Goal: Check status: Check status

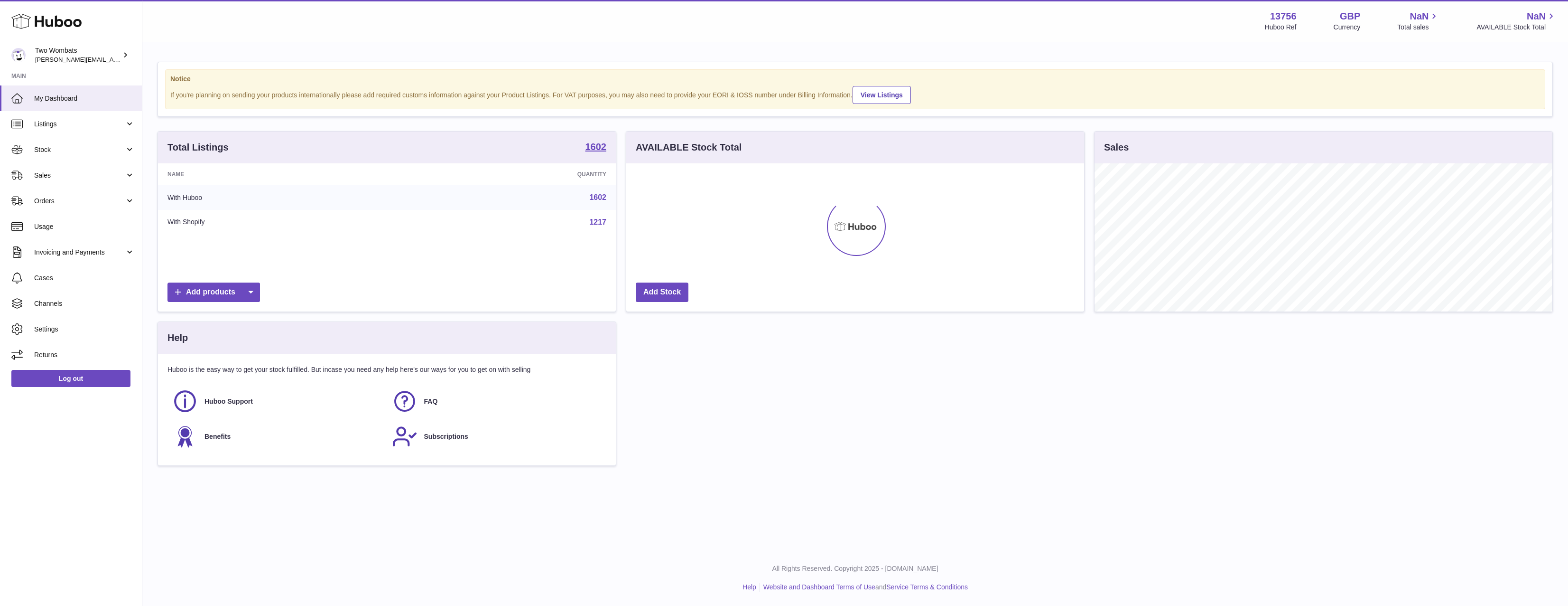
scroll to position [148, 458]
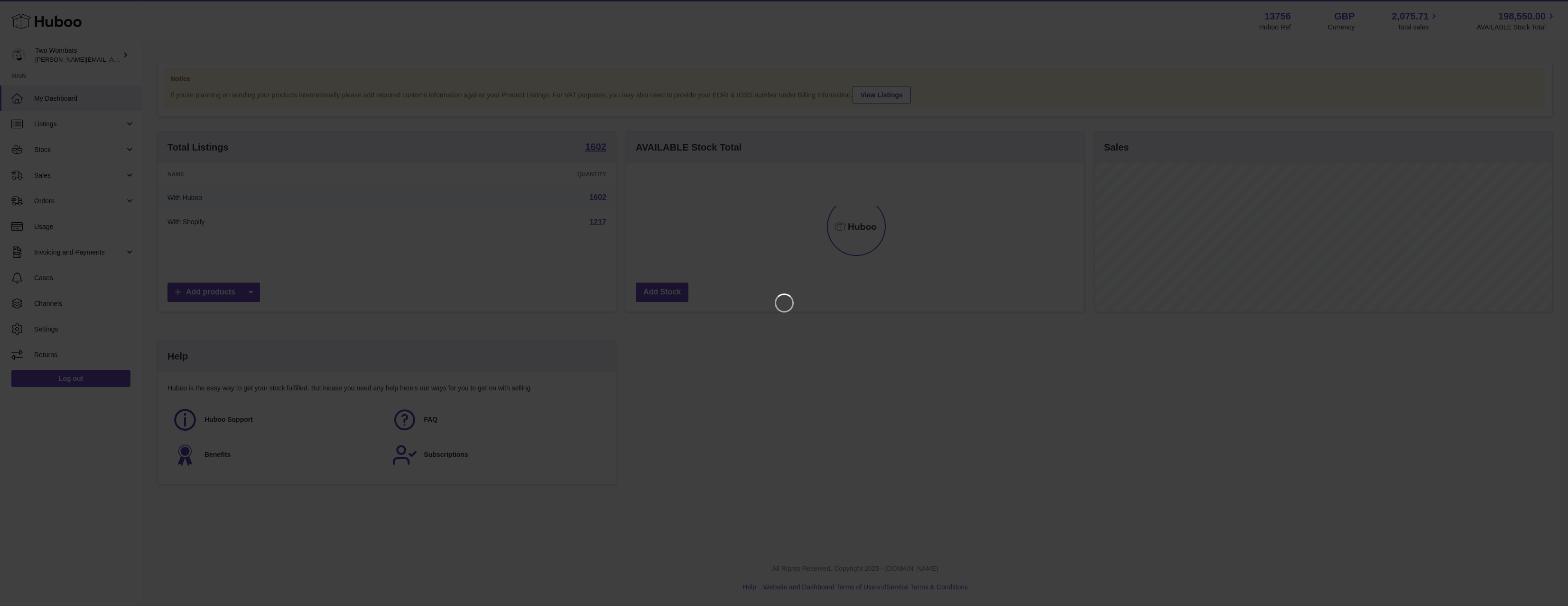
click at [85, 174] on iframe at bounding box center [784, 303] width 1530 height 568
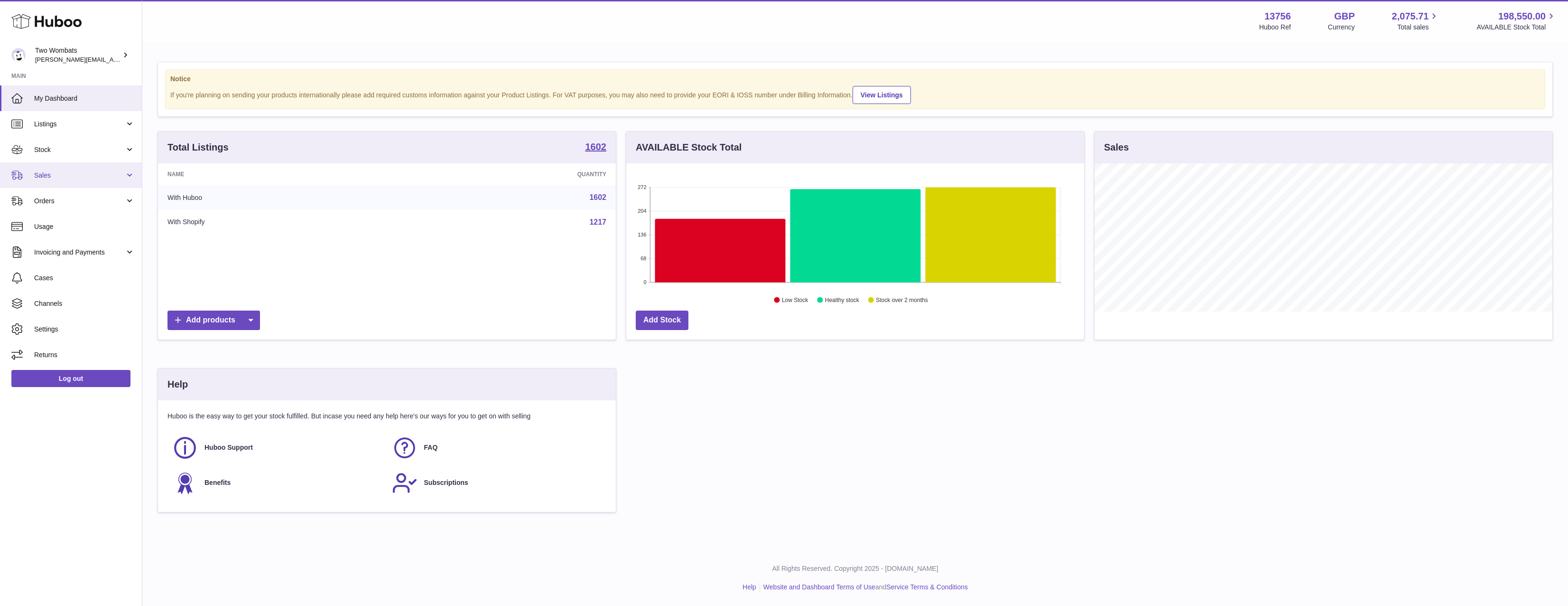
click at [79, 175] on span "Sales" at bounding box center [79, 175] width 91 height 9
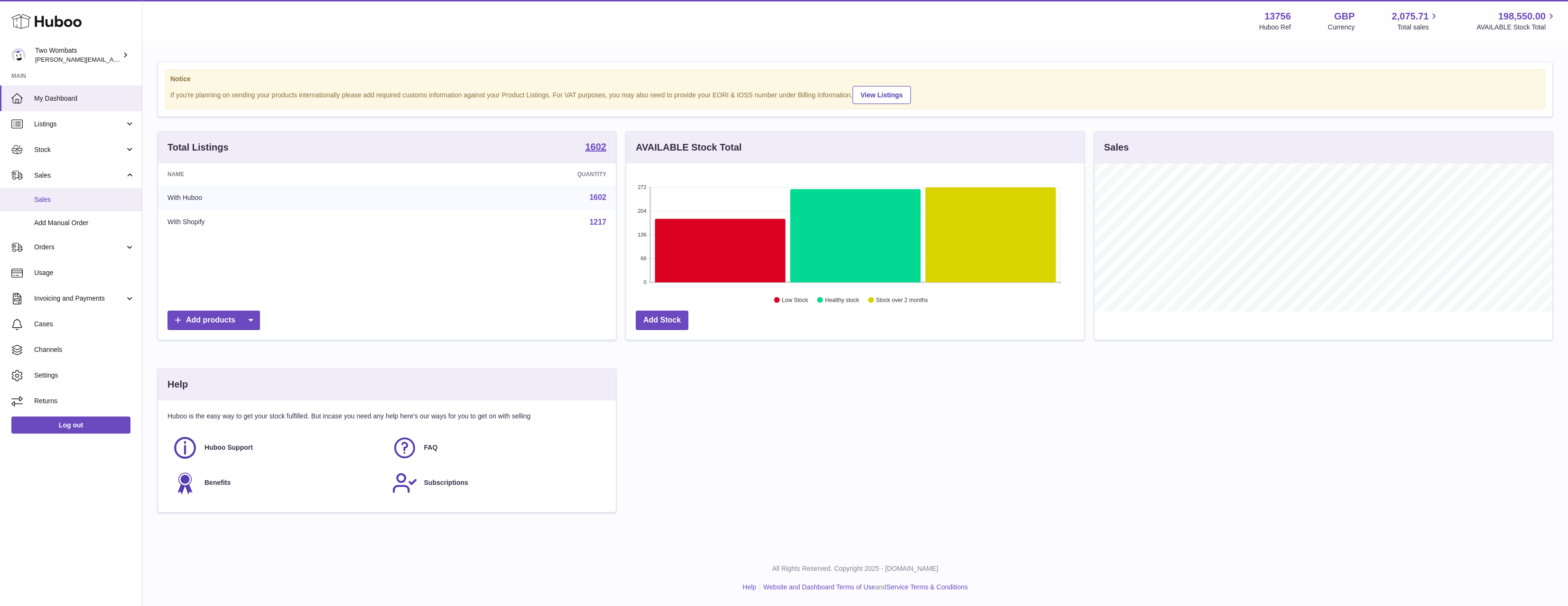
click at [81, 203] on span "Sales" at bounding box center [84, 199] width 100 height 9
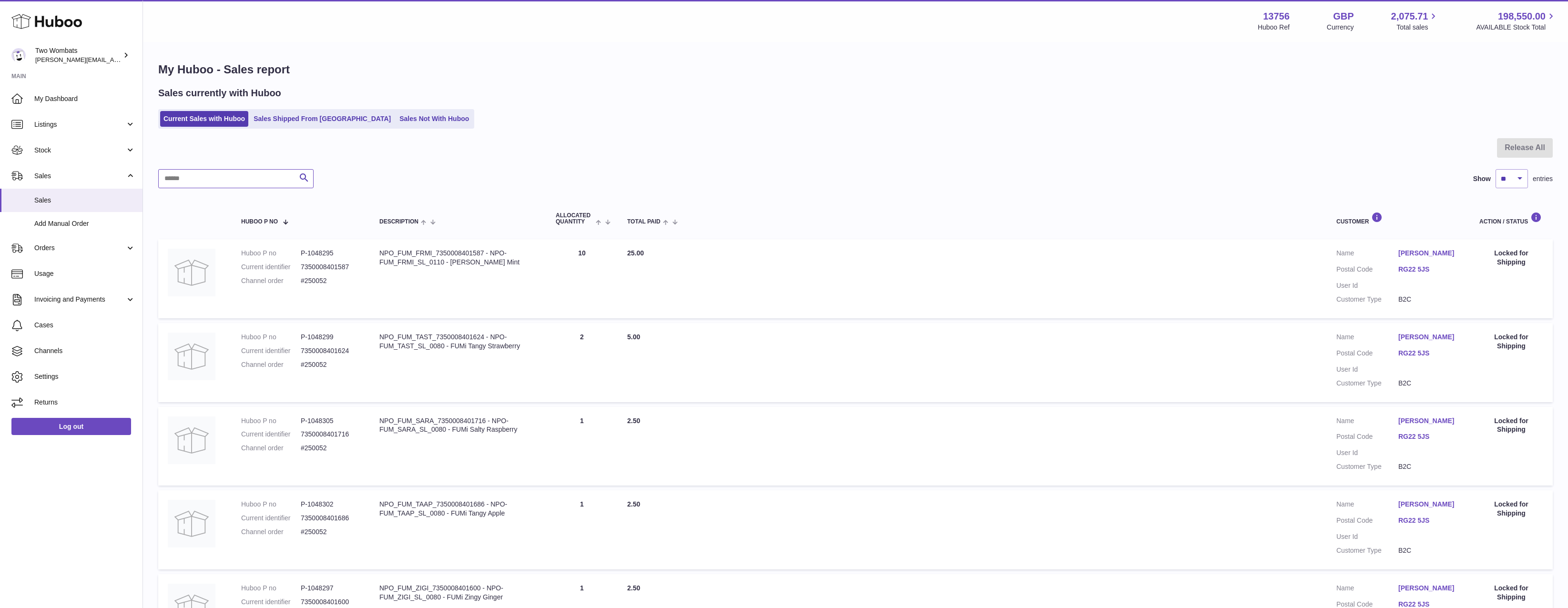
click at [178, 178] on input "text" at bounding box center [236, 178] width 155 height 19
paste input "******"
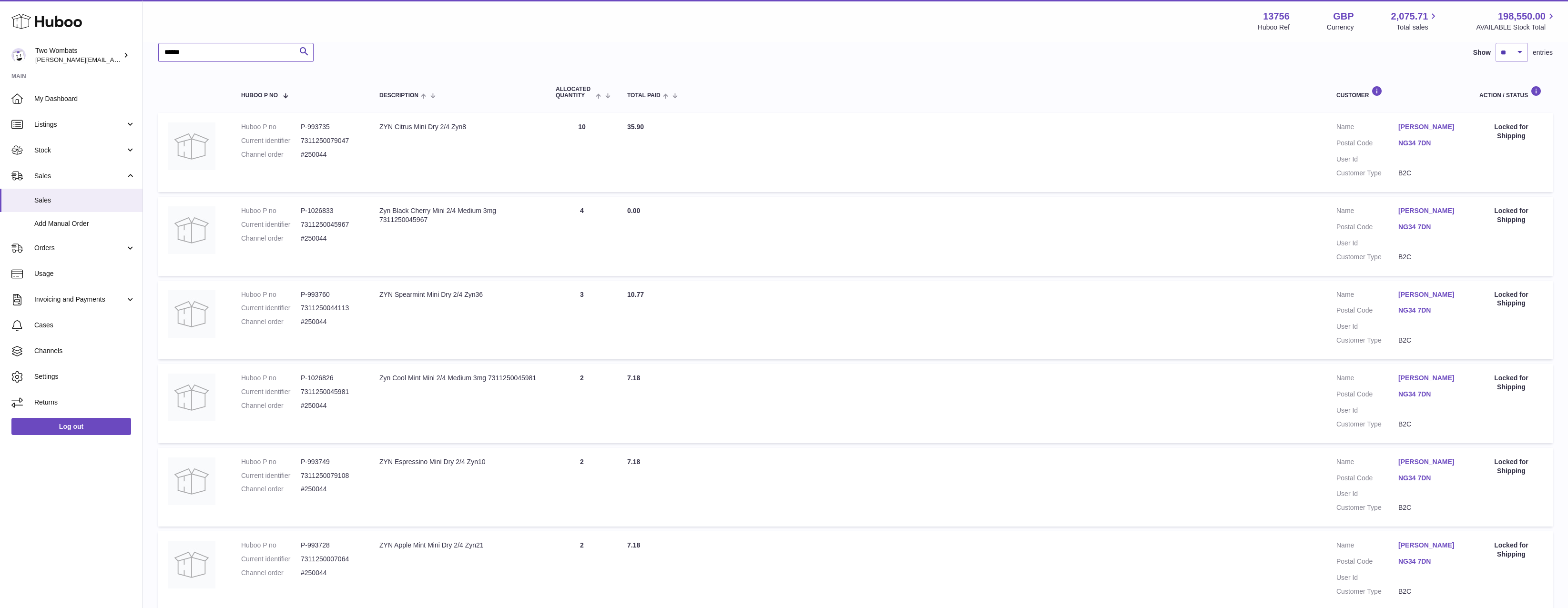
scroll to position [114, 0]
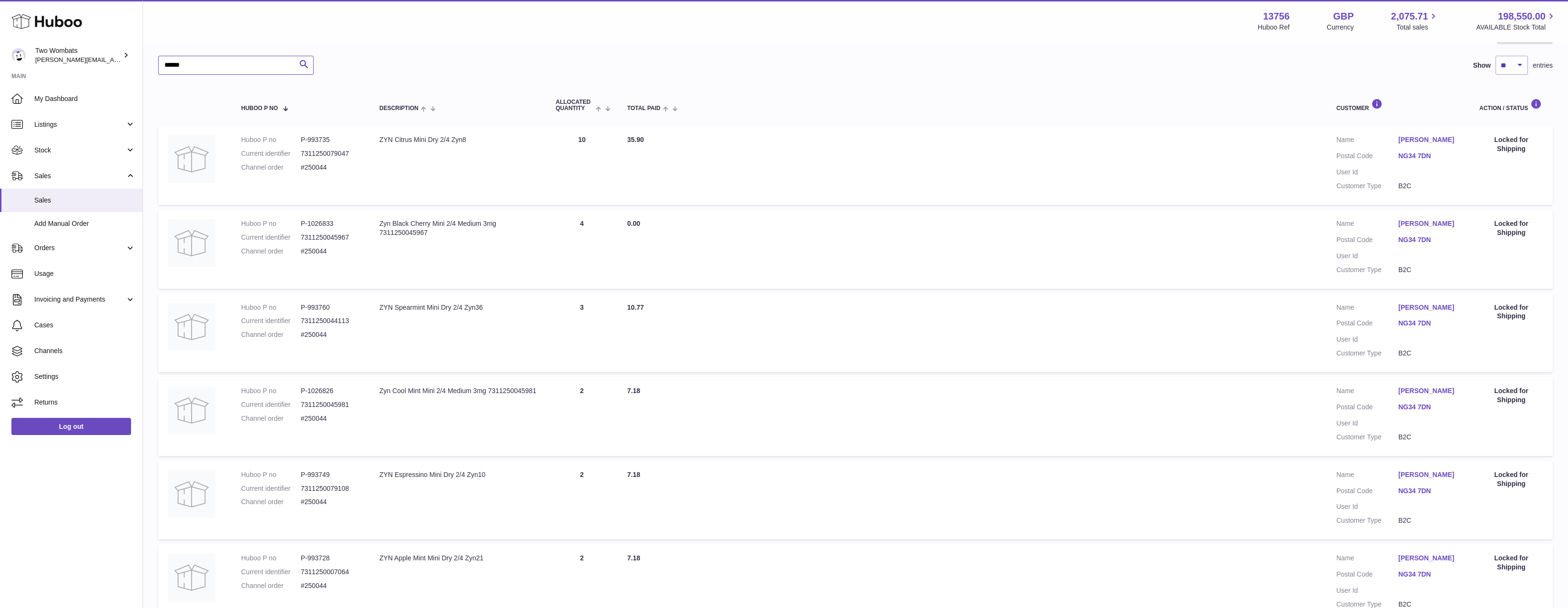
type input "******"
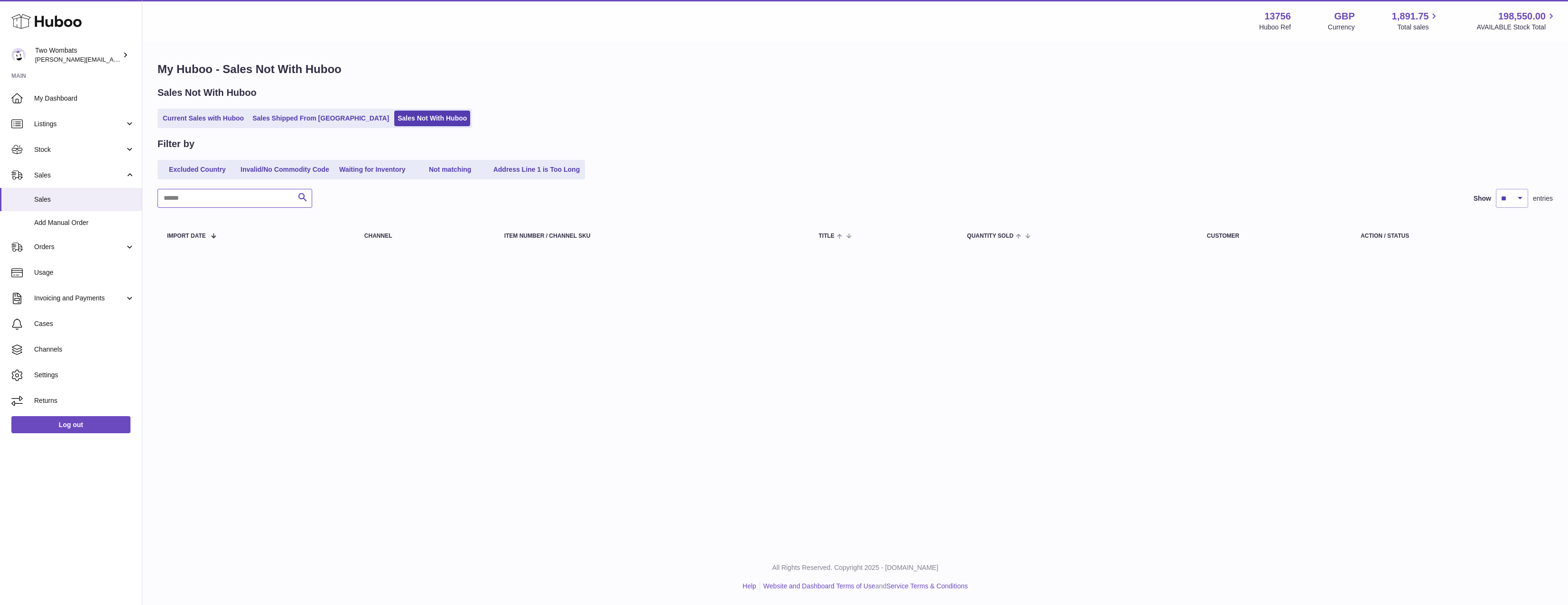
click at [234, 200] on input "text" at bounding box center [235, 198] width 155 height 19
click at [55, 250] on span "Orders" at bounding box center [79, 247] width 91 height 9
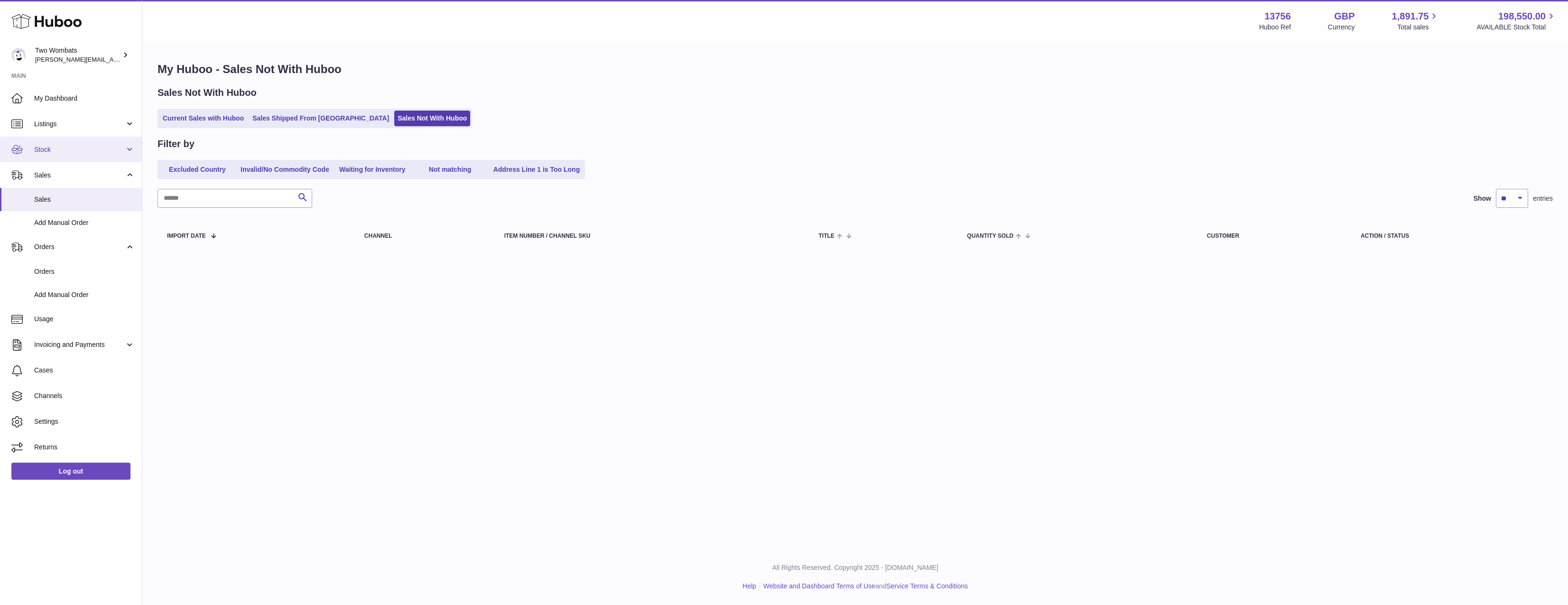
click at [85, 155] on link "Stock" at bounding box center [71, 149] width 142 height 26
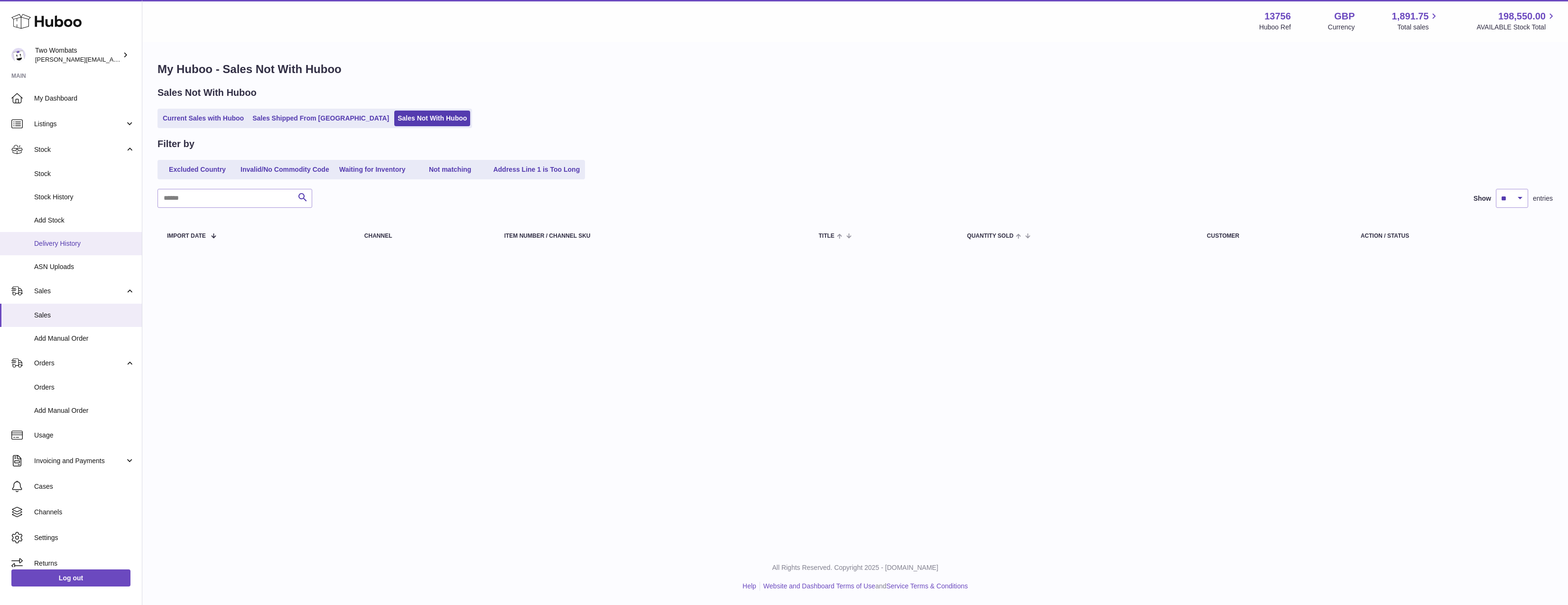
click at [81, 240] on span "Delivery History" at bounding box center [84, 243] width 100 height 9
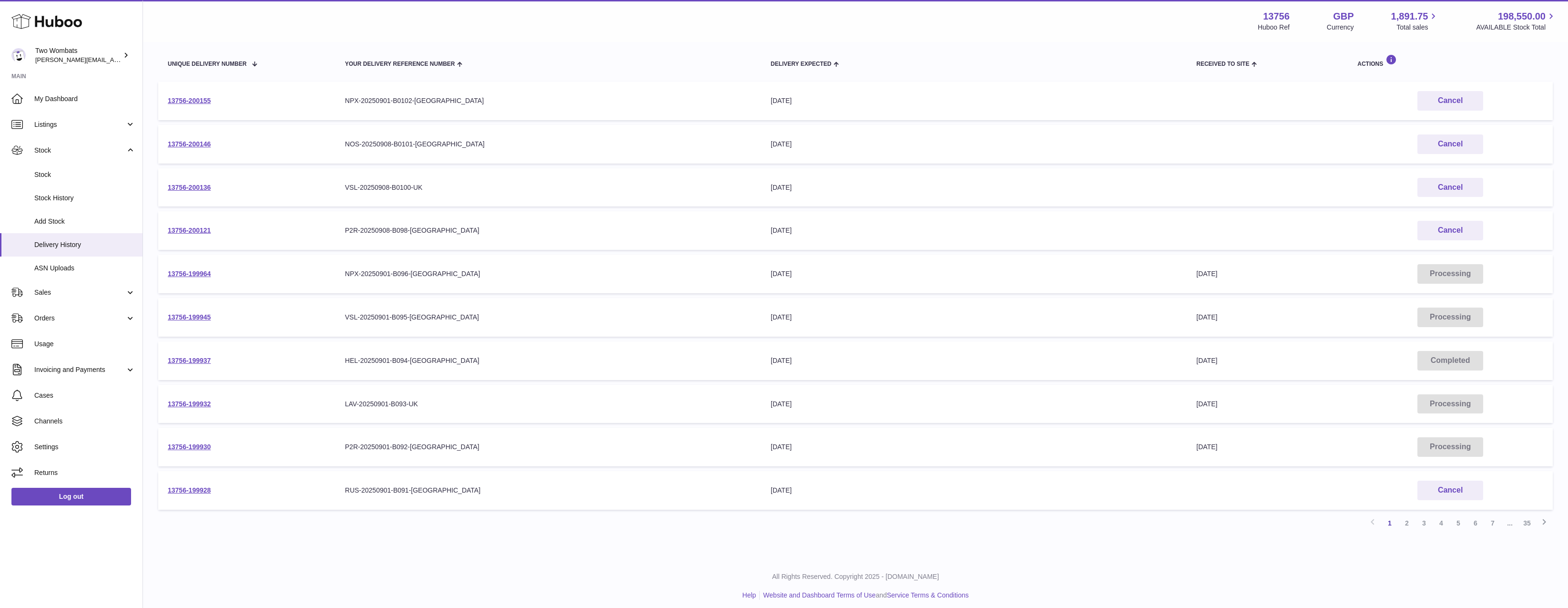
scroll to position [114, 0]
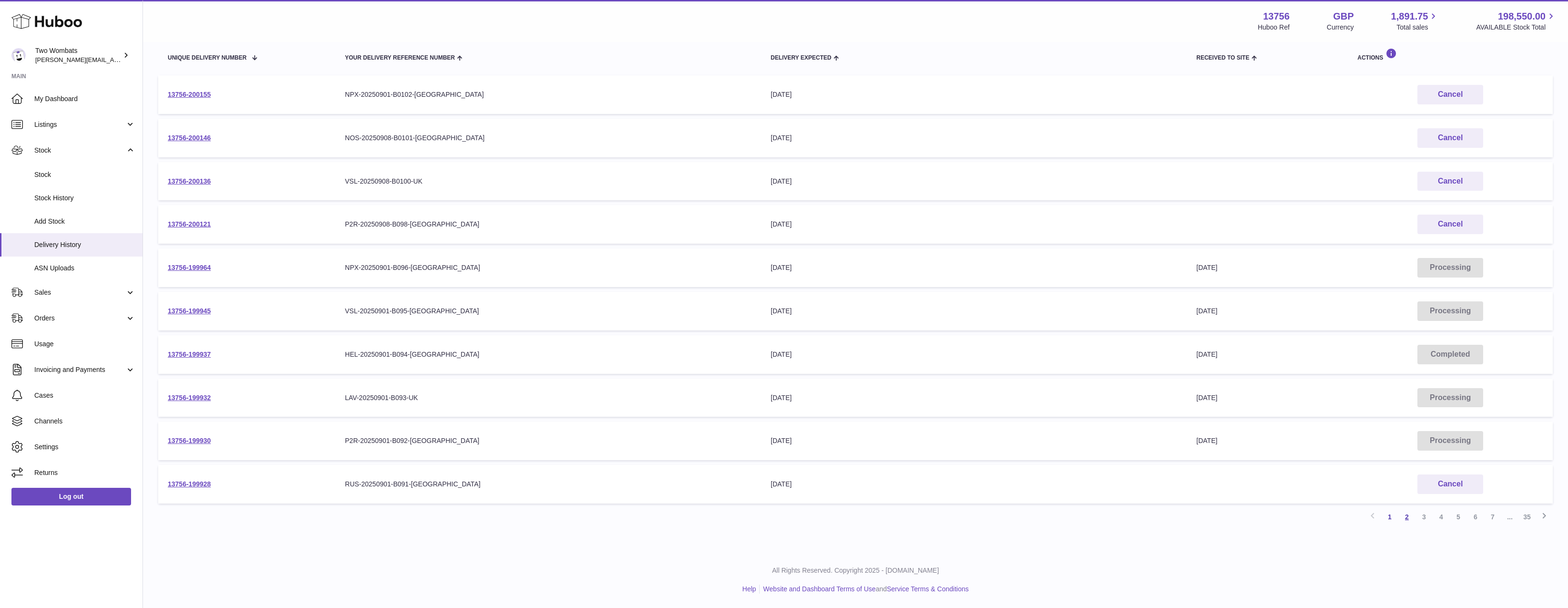
click at [1413, 516] on link "2" at bounding box center [1407, 517] width 17 height 17
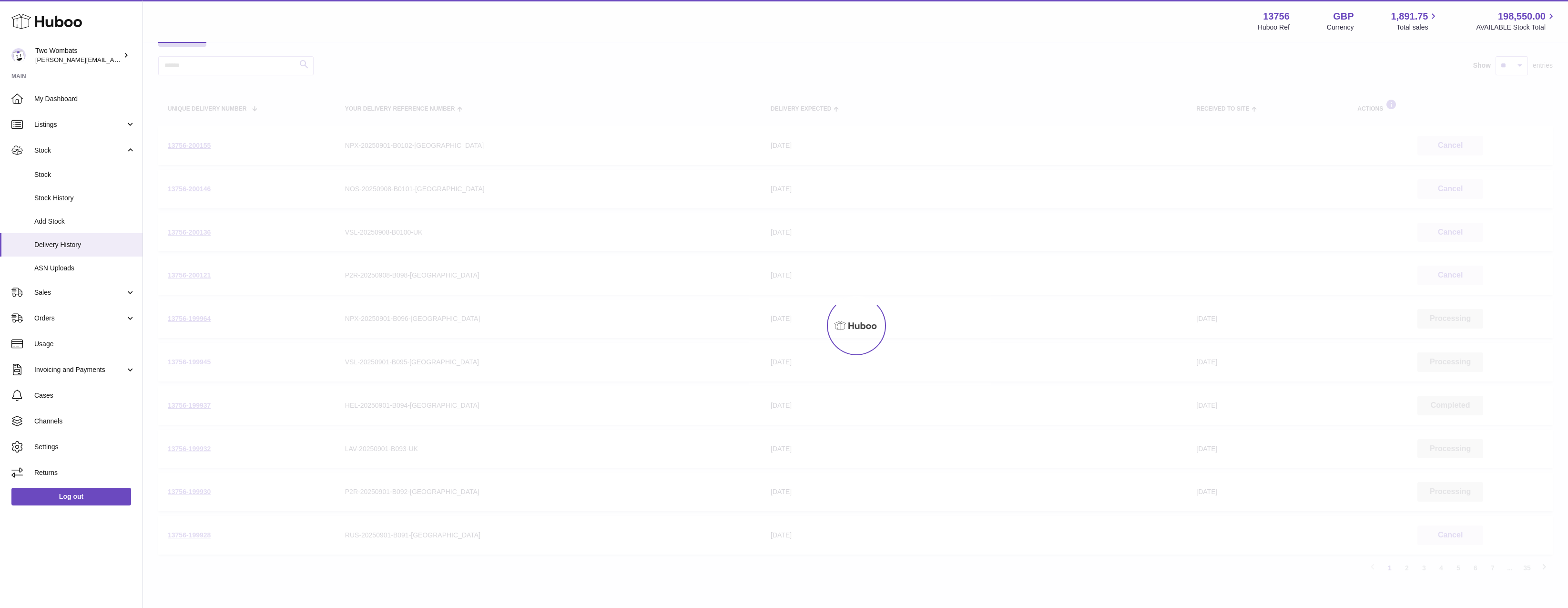
scroll to position [43, 0]
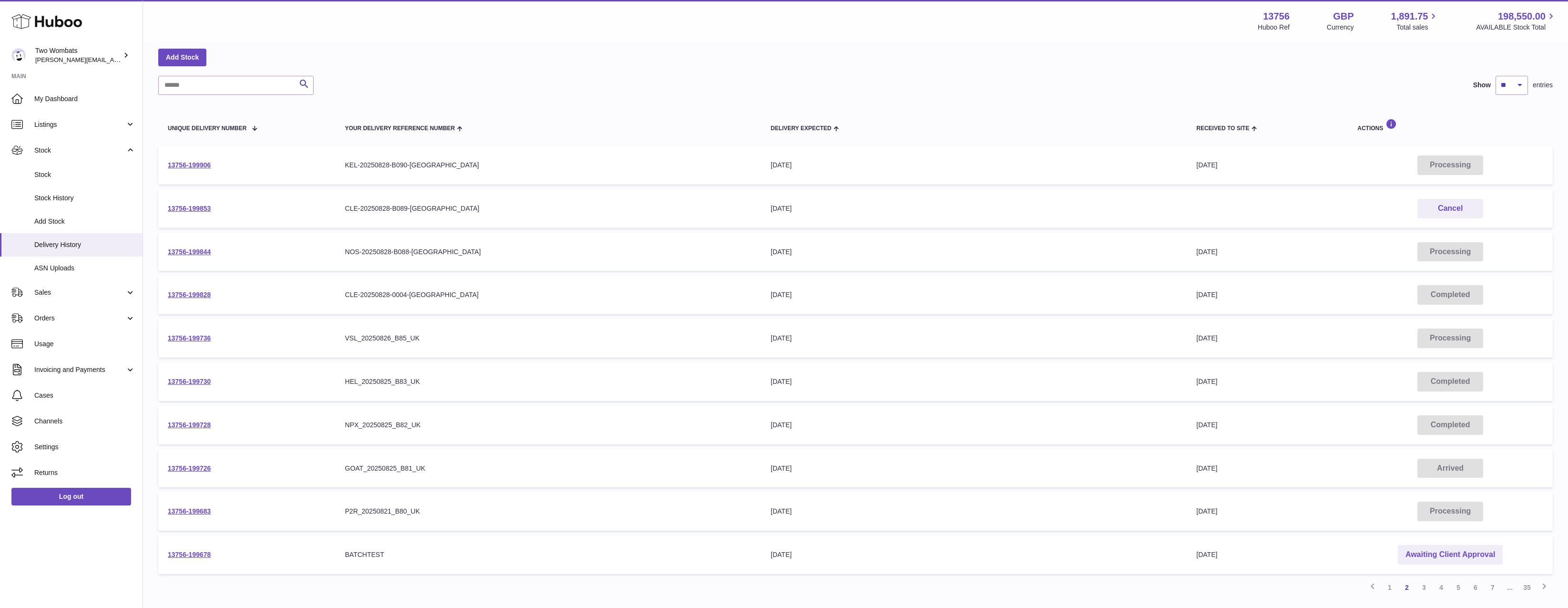
click at [189, 313] on td "13756-199828" at bounding box center [247, 295] width 177 height 39
click at [190, 297] on link "13756-199828" at bounding box center [189, 294] width 43 height 7
click at [187, 210] on link "13756-199853" at bounding box center [189, 208] width 43 height 7
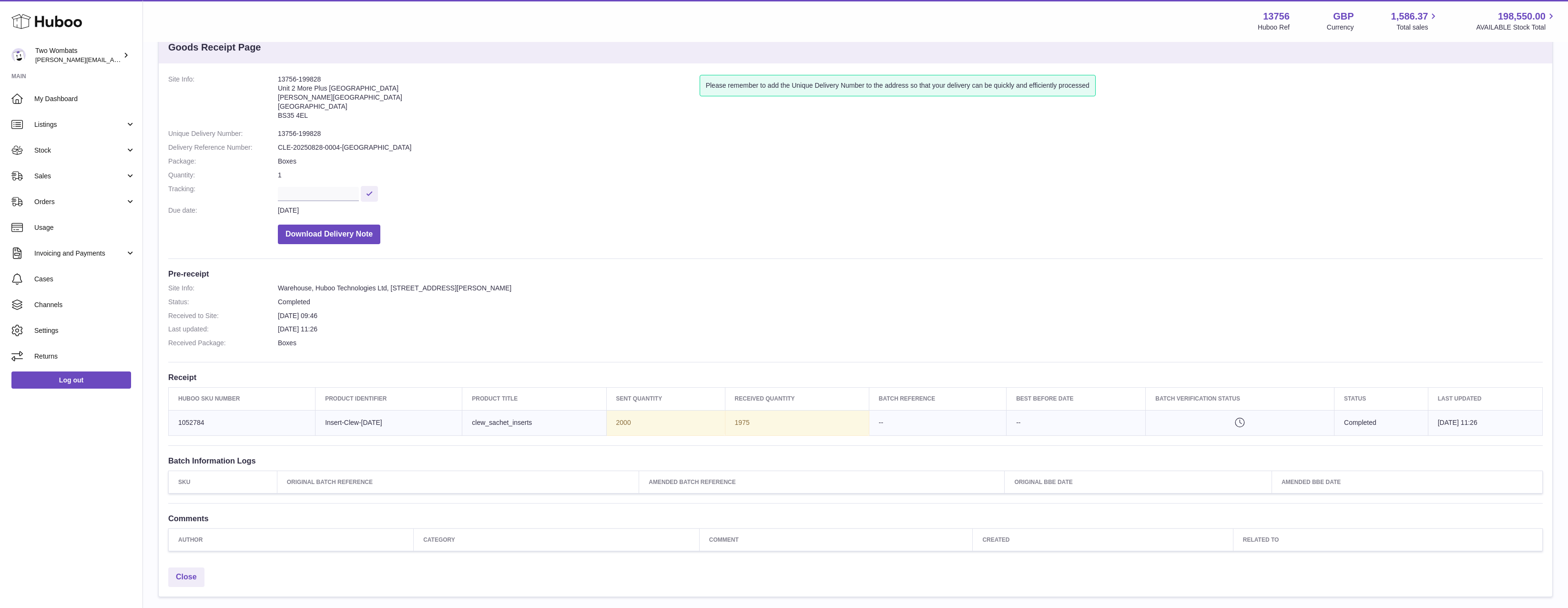
scroll to position [48, 0]
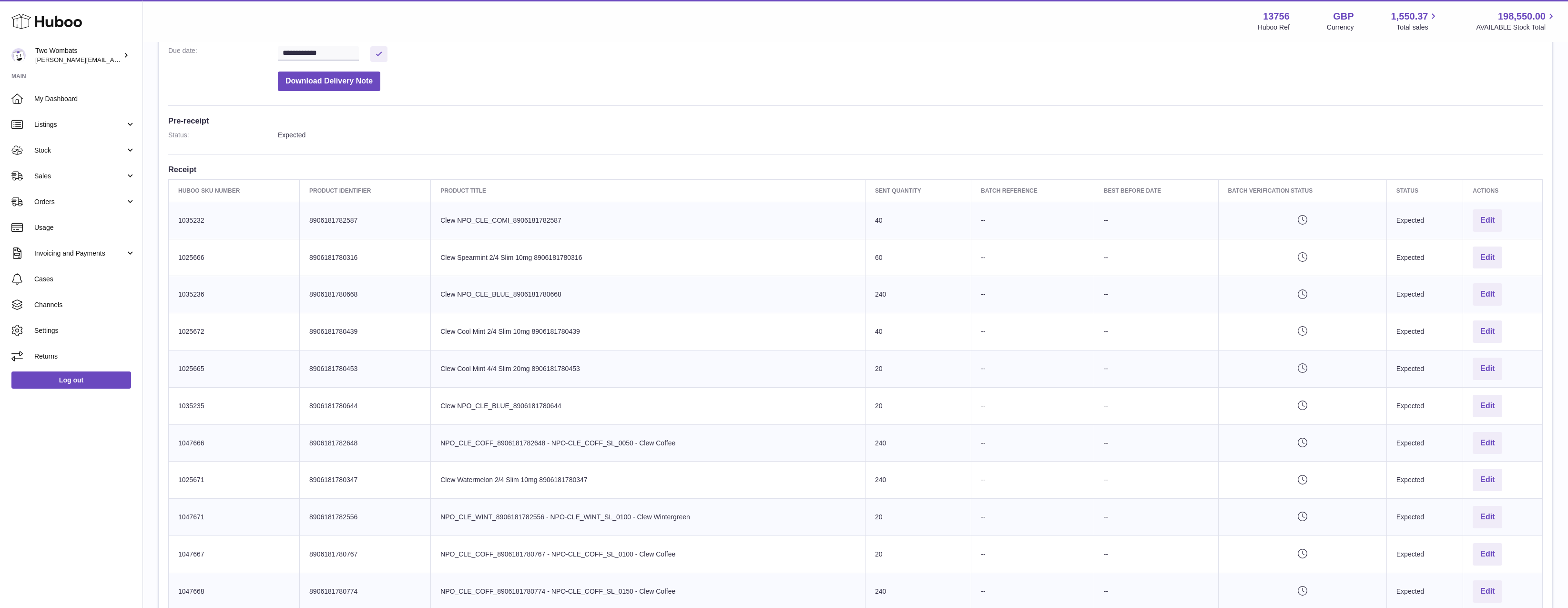
scroll to position [239, 0]
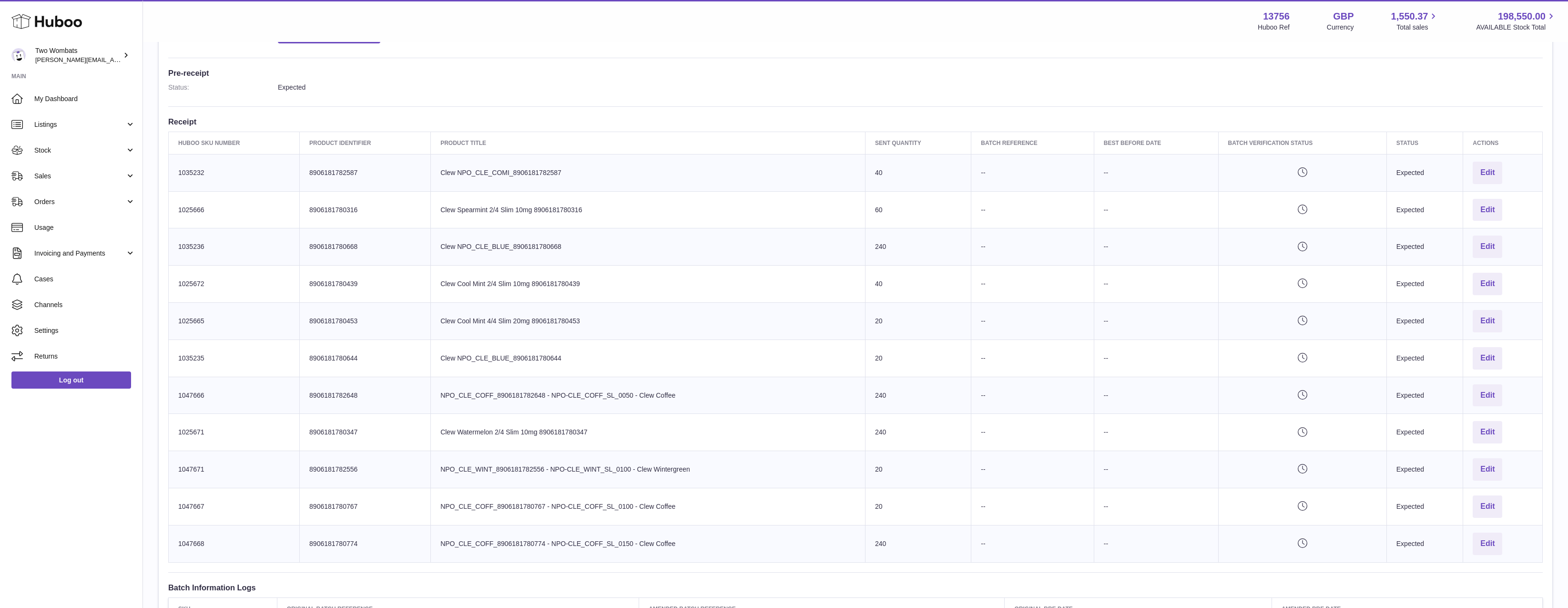
drag, startPoint x: 876, startPoint y: 168, endPoint x: 906, endPoint y: 371, distance: 205.2
click at [906, 370] on tbody "Huboo SKU Number 1035232 Client Identifier 8906181782587 Product title Clew NPO…" at bounding box center [856, 358] width 1374 height 408
click at [906, 371] on td "Sent Quantity 20" at bounding box center [918, 358] width 106 height 37
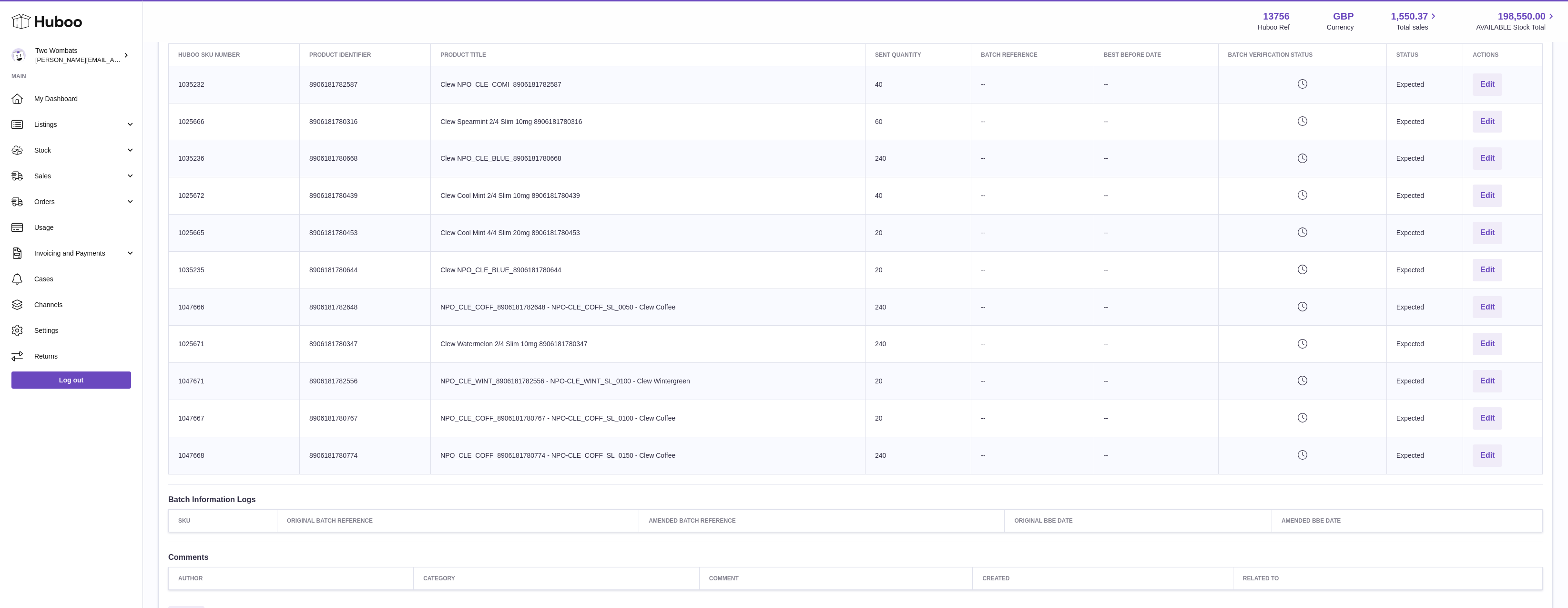
scroll to position [334, 0]
drag, startPoint x: 911, startPoint y: 442, endPoint x: 893, endPoint y: 146, distance: 296.5
click at [893, 146] on tbody "Huboo SKU Number 1035232 Client Identifier 8906181782587 Product title Clew NPO…" at bounding box center [856, 262] width 1374 height 408
click at [893, 146] on td "Sent Quantity 240" at bounding box center [918, 151] width 106 height 37
drag, startPoint x: 868, startPoint y: 86, endPoint x: 885, endPoint y: 168, distance: 83.7
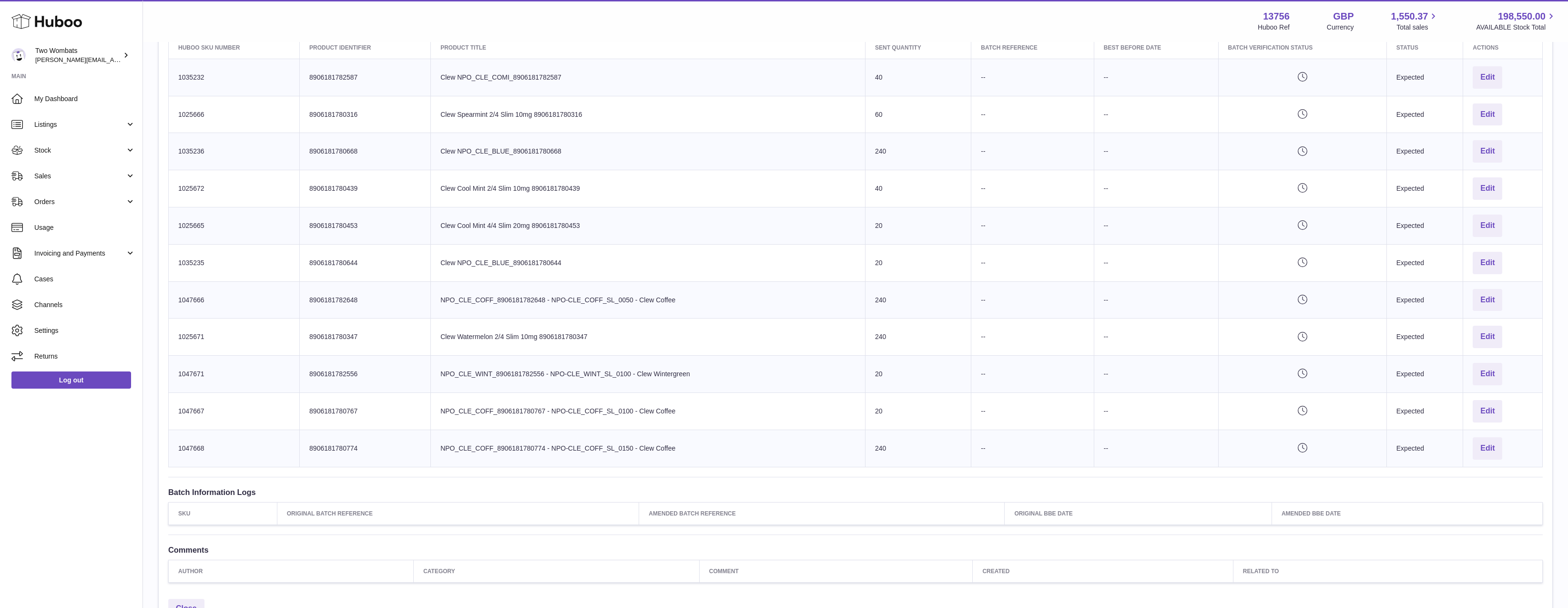
click at [885, 168] on tbody "Huboo SKU Number 1035232 Client Identifier 8906181782587 Product title Clew NPO…" at bounding box center [856, 262] width 1374 height 408
click at [885, 168] on td "Sent Quantity 240" at bounding box center [918, 151] width 106 height 37
drag, startPoint x: 873, startPoint y: 72, endPoint x: 899, endPoint y: 144, distance: 76.6
click at [899, 144] on tbody "Huboo SKU Number 1035232 Client Identifier 8906181782587 Product title Clew NPO…" at bounding box center [856, 262] width 1374 height 408
click at [899, 144] on td "Sent Quantity 240" at bounding box center [918, 151] width 106 height 37
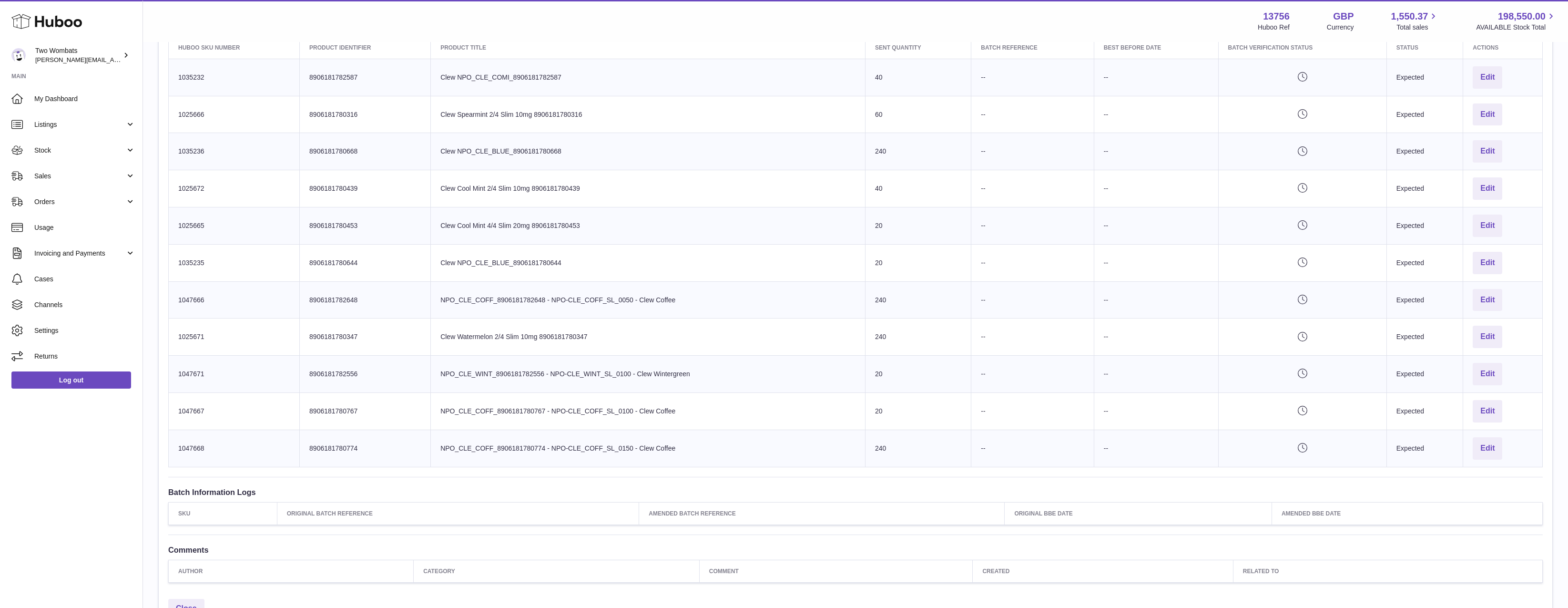
drag, startPoint x: 898, startPoint y: 146, endPoint x: 908, endPoint y: 184, distance: 39.3
click at [908, 184] on tbody "Huboo SKU Number 1035232 Client Identifier 8906181782587 Product title Clew NPO…" at bounding box center [856, 262] width 1374 height 408
drag, startPoint x: 905, startPoint y: 215, endPoint x: 903, endPoint y: 225, distance: 10.2
click at [905, 215] on td "Sent Quantity 20" at bounding box center [918, 226] width 106 height 37
drag, startPoint x: 902, startPoint y: 182, endPoint x: 859, endPoint y: 200, distance: 46.6
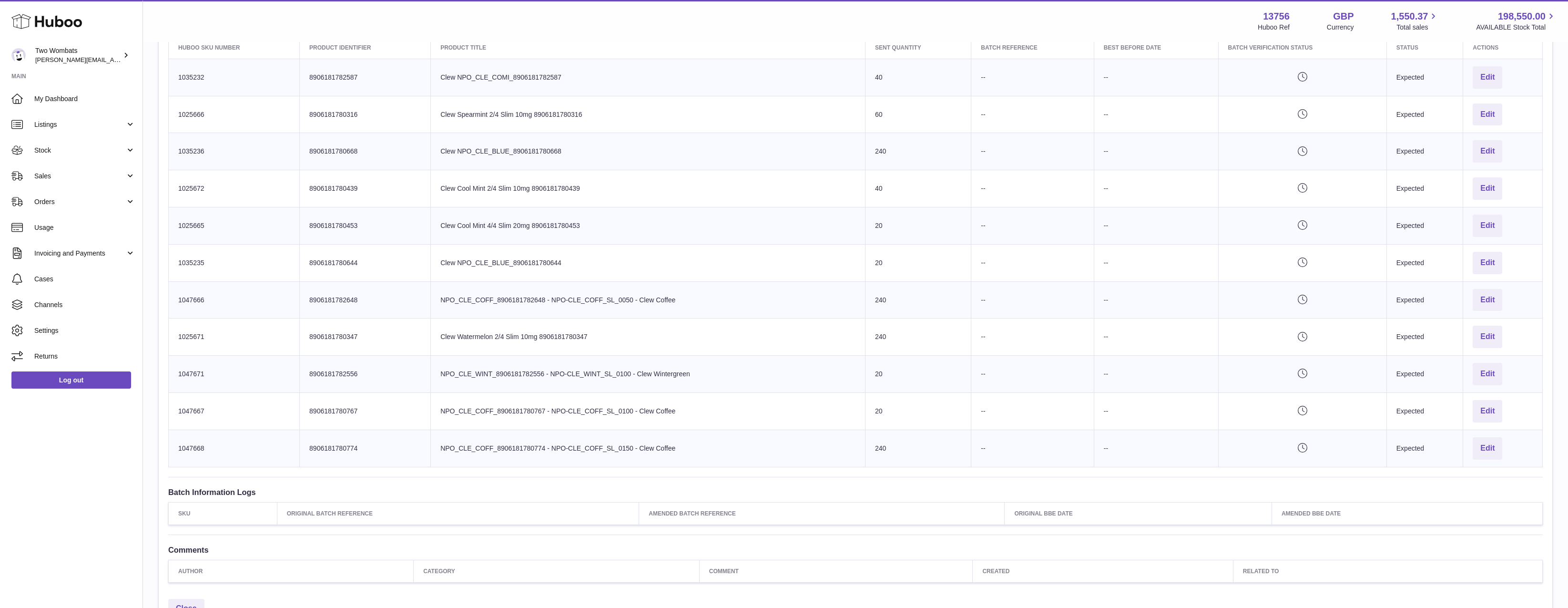
click at [859, 200] on tr "Huboo SKU Number 1025672 Client Identifier 8906181780439 Product title Clew Coo…" at bounding box center [856, 188] width 1374 height 37
click at [862, 196] on td "Product title Clew Cool Mint 2/4 Slim 10mg 8906181780439" at bounding box center [648, 188] width 435 height 37
drag, startPoint x: 899, startPoint y: 444, endPoint x: 894, endPoint y: 352, distance: 92.1
click at [894, 352] on tbody "Huboo SKU Number 1035232 Client Identifier 8906181782587 Product title Clew NPO…" at bounding box center [856, 262] width 1374 height 408
click at [893, 341] on td "Sent Quantity 240" at bounding box center [918, 337] width 106 height 37
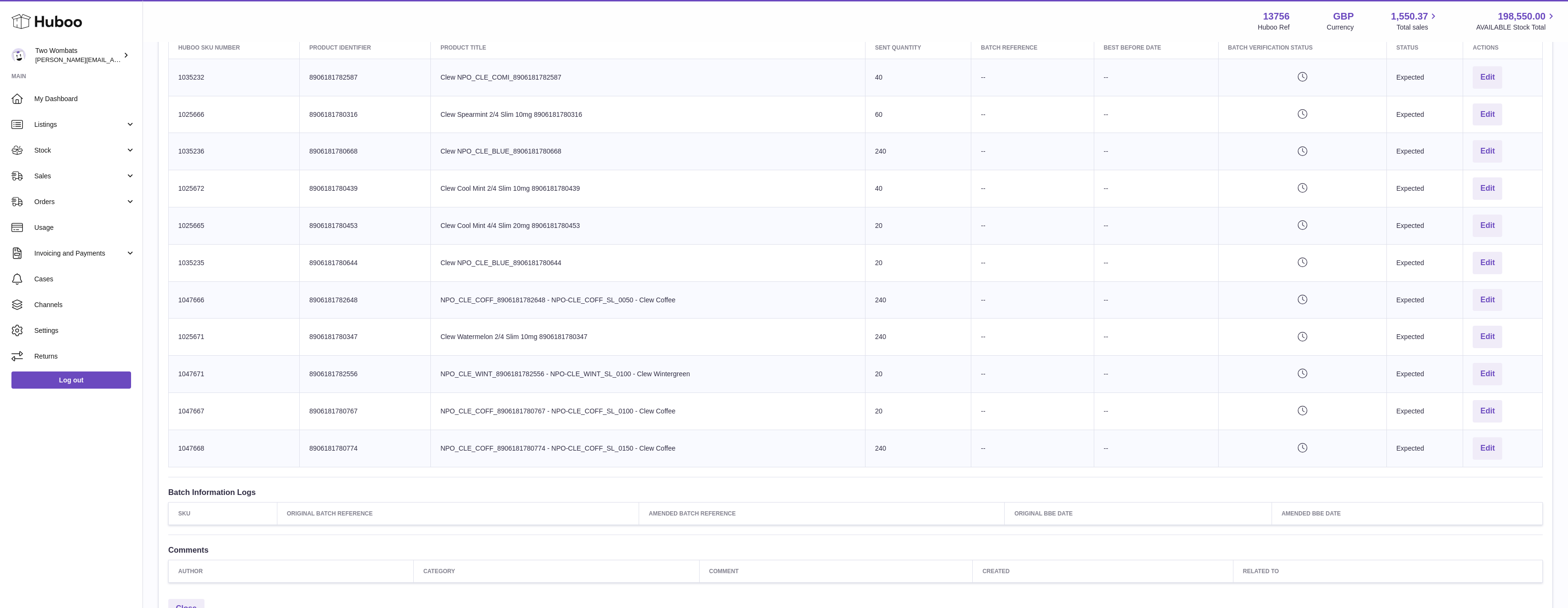
drag, startPoint x: 873, startPoint y: 148, endPoint x: 889, endPoint y: 275, distance: 128.0
click at [878, 184] on tbody "Huboo SKU Number 1035232 Client Identifier 8906181782587 Product title Clew NPO…" at bounding box center [856, 262] width 1374 height 408
click at [911, 343] on td "Sent Quantity 240" at bounding box center [918, 337] width 106 height 37
drag, startPoint x: 902, startPoint y: 395, endPoint x: 902, endPoint y: 313, distance: 82.0
click at [902, 313] on tbody "Huboo SKU Number 1035232 Client Identifier 8906181782587 Product title Clew NPO…" at bounding box center [856, 262] width 1374 height 408
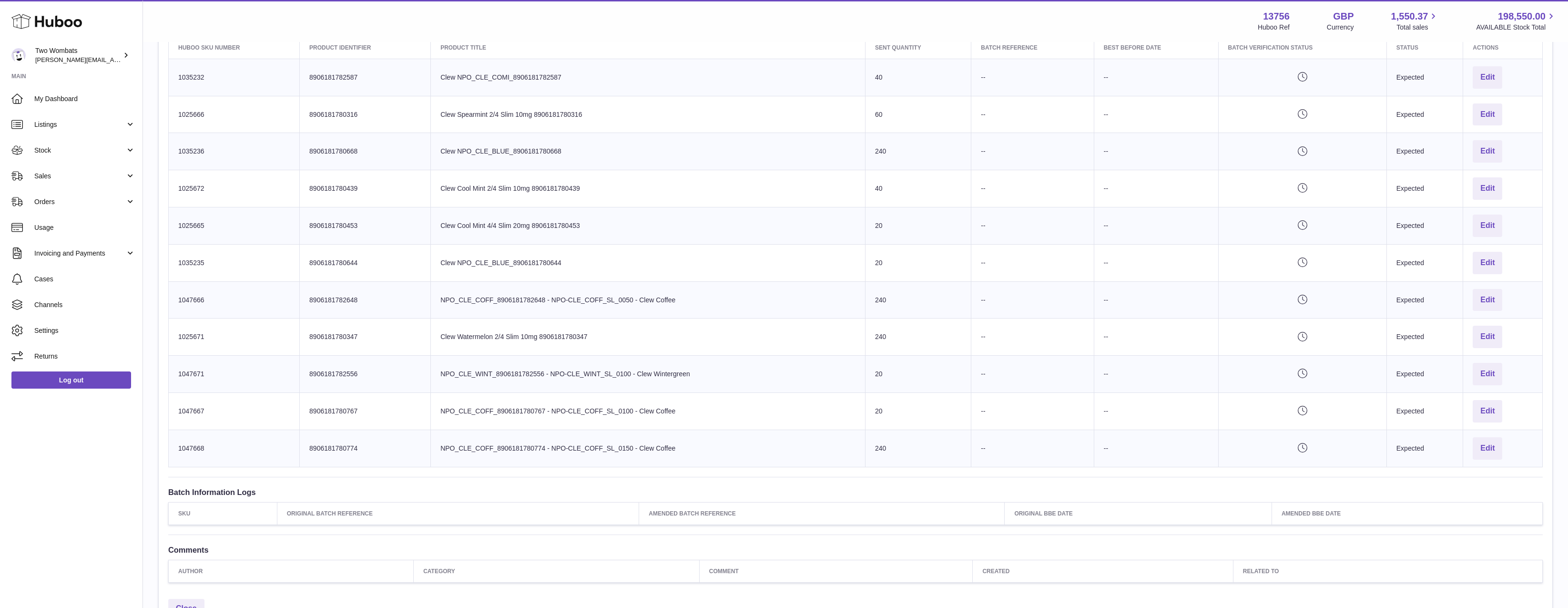
drag, startPoint x: 902, startPoint y: 313, endPoint x: 906, endPoint y: 361, distance: 48.2
click at [902, 313] on td "Sent Quantity 240" at bounding box center [918, 300] width 106 height 37
click at [909, 443] on td "Sent Quantity 240" at bounding box center [918, 448] width 106 height 37
drag, startPoint x: 906, startPoint y: 448, endPoint x: 884, endPoint y: 94, distance: 354.7
click at [884, 94] on tbody "Huboo SKU Number 1035232 Client Identifier 8906181782587 Product title Clew NPO…" at bounding box center [856, 262] width 1374 height 408
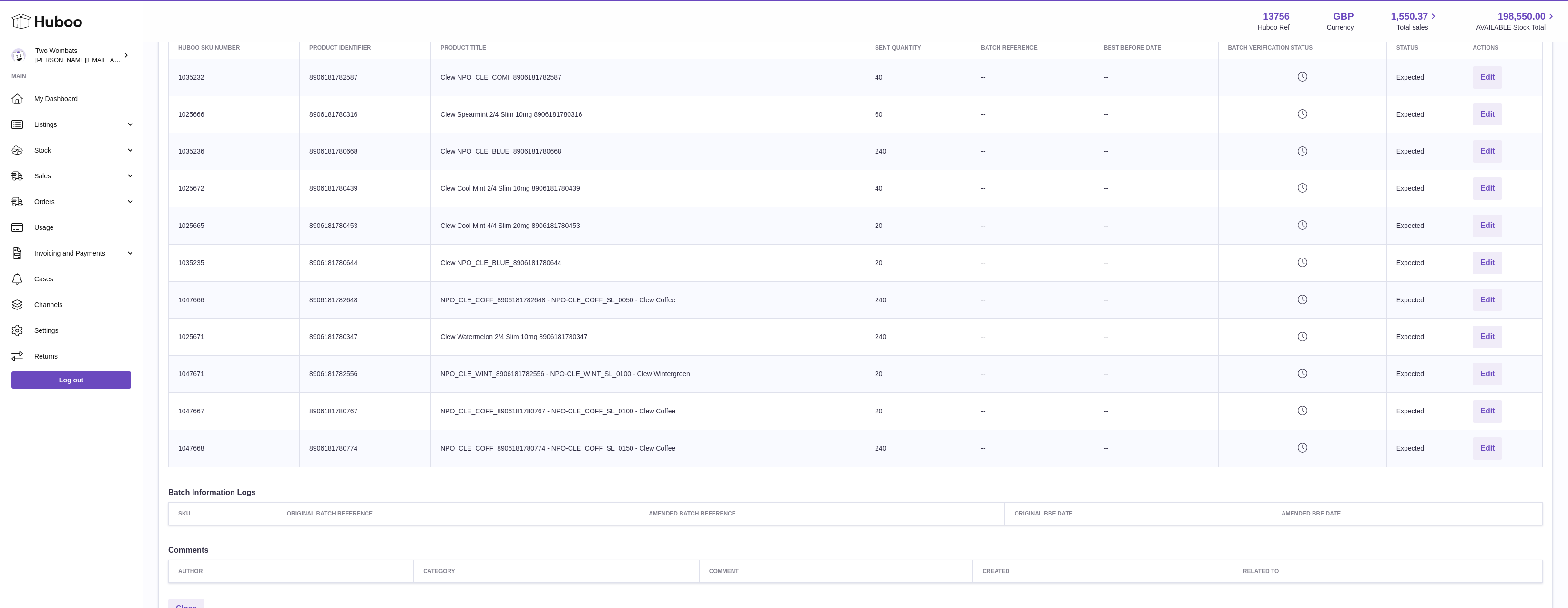
click at [884, 94] on td "Sent Quantity 40" at bounding box center [918, 77] width 106 height 37
drag, startPoint x: 880, startPoint y: 74, endPoint x: 933, endPoint y: 478, distance: 407.5
click at [933, 478] on div "**********" at bounding box center [856, 177] width 1394 height 833
click at [931, 460] on td "Sent Quantity 240" at bounding box center [918, 448] width 106 height 37
drag, startPoint x: 922, startPoint y: 456, endPoint x: 863, endPoint y: 103, distance: 357.9
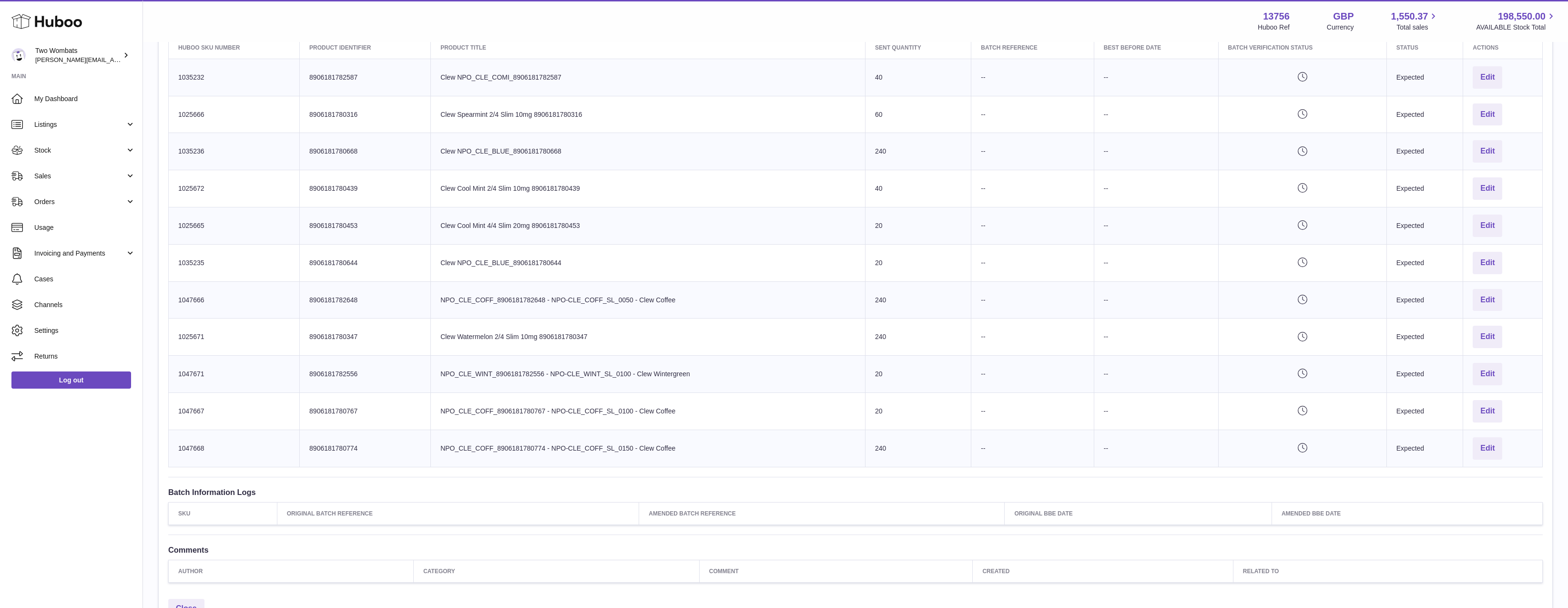
click at [863, 103] on tbody "Huboo SKU Number 1035232 Client Identifier 8906181782587 Product title Clew NPO…" at bounding box center [856, 262] width 1374 height 408
click at [863, 103] on td "Product title Clew Spearmint 2/4 Slim 10mg 8906181780316" at bounding box center [648, 114] width 435 height 37
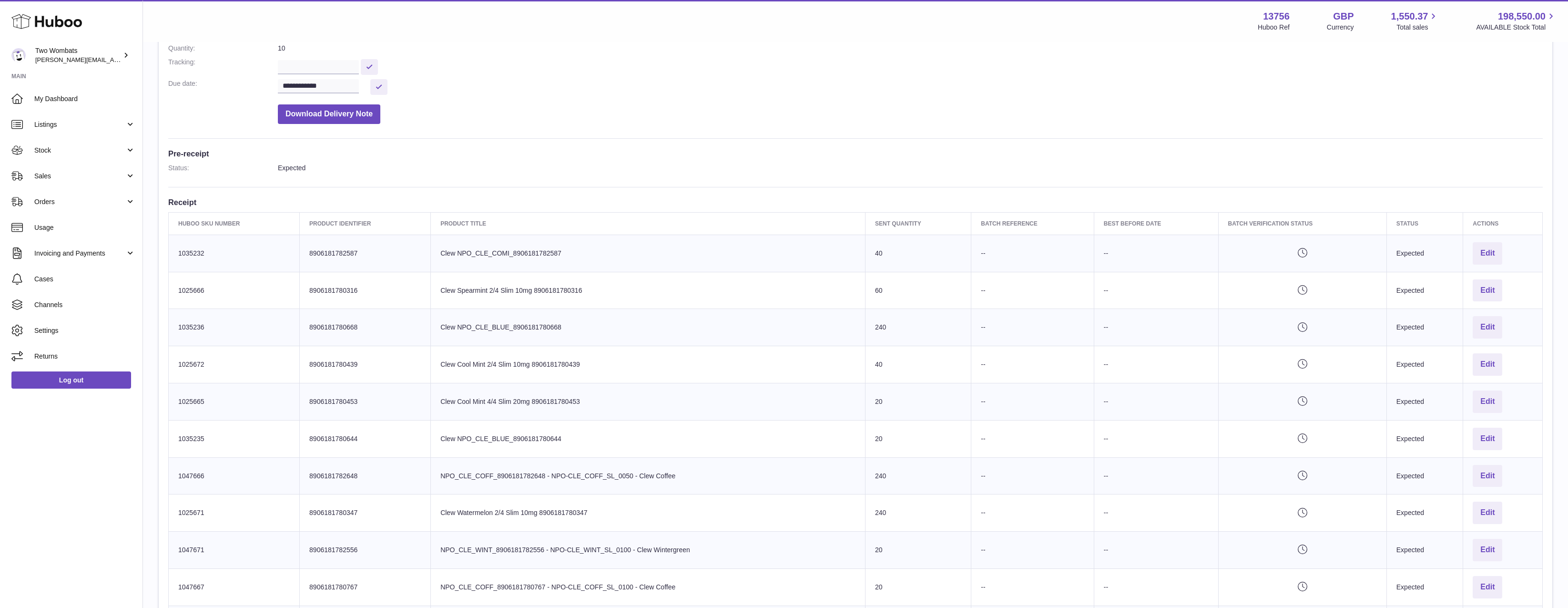
scroll to position [286, 0]
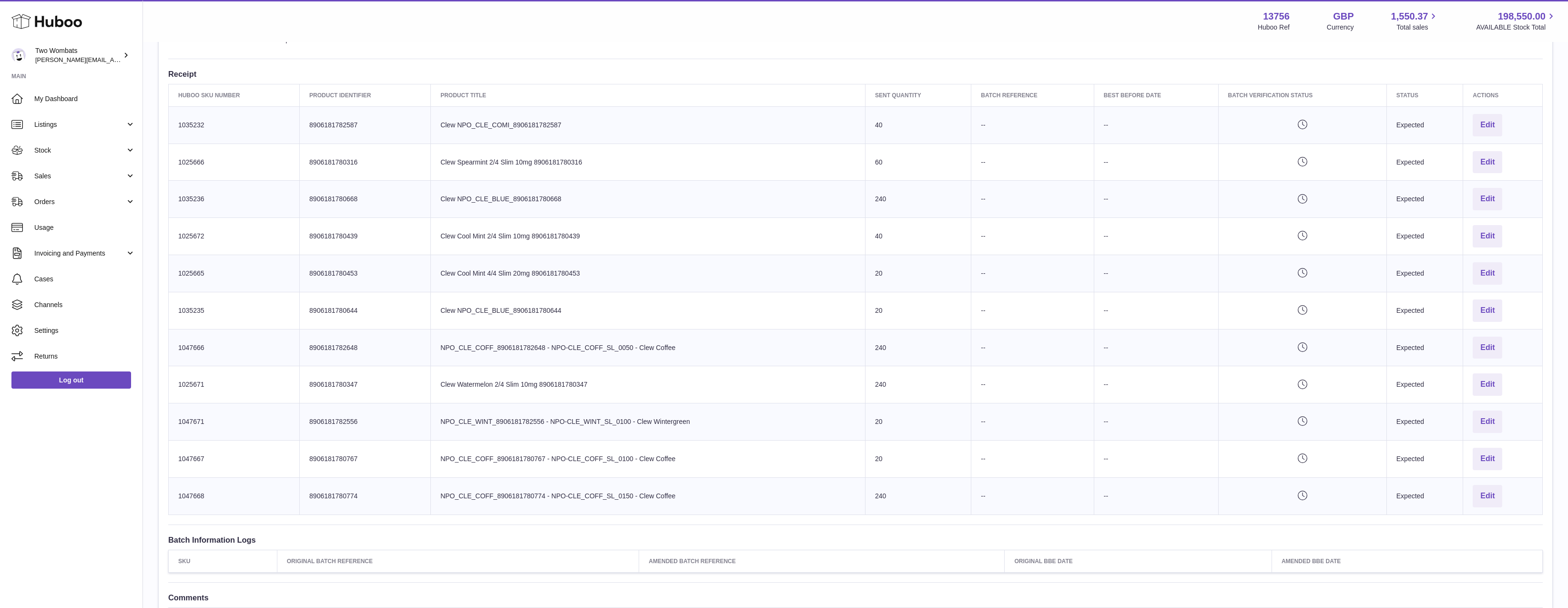
drag, startPoint x: 948, startPoint y: 495, endPoint x: 811, endPoint y: 140, distance: 380.5
click at [811, 140] on tbody "Huboo SKU Number 1035232 Client Identifier 8906181782587 Product title Clew NPO…" at bounding box center [856, 310] width 1374 height 408
click at [811, 140] on td "Product title Clew NPO_CLE_COMI_8906181782587" at bounding box center [648, 125] width 435 height 37
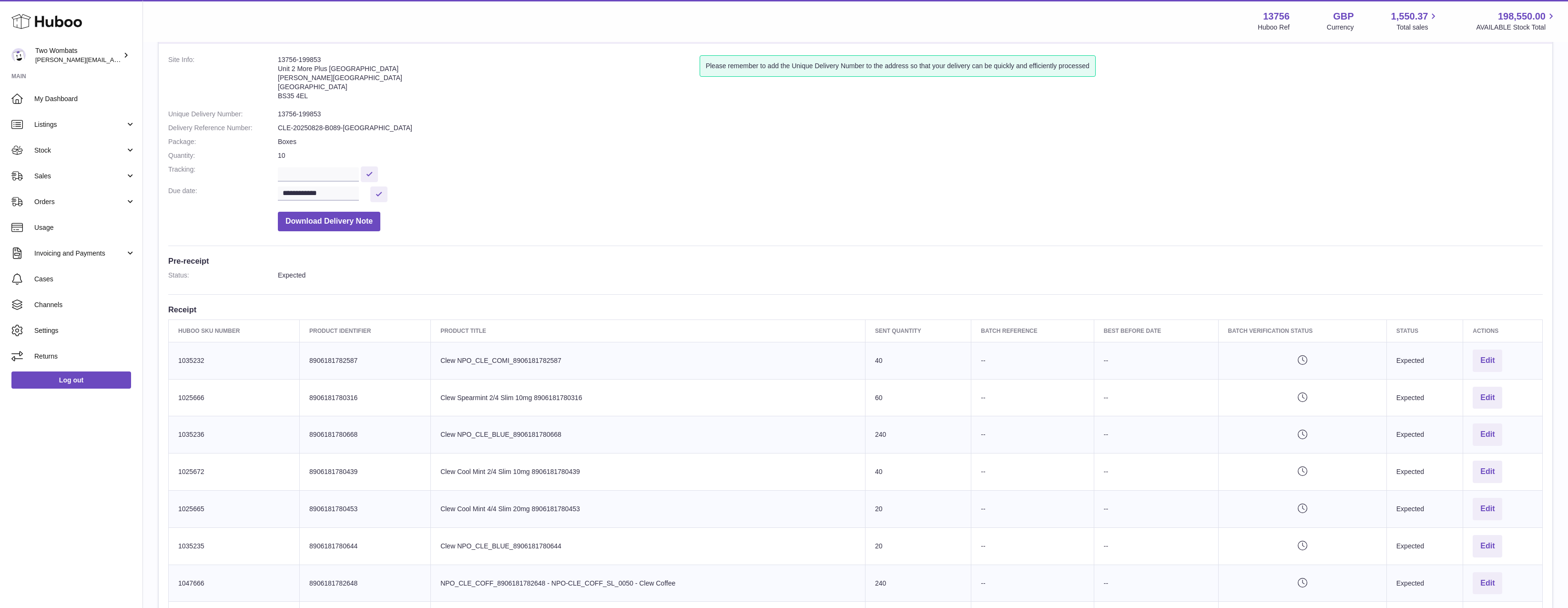
scroll to position [47, 0]
